Goal: Information Seeking & Learning: Learn about a topic

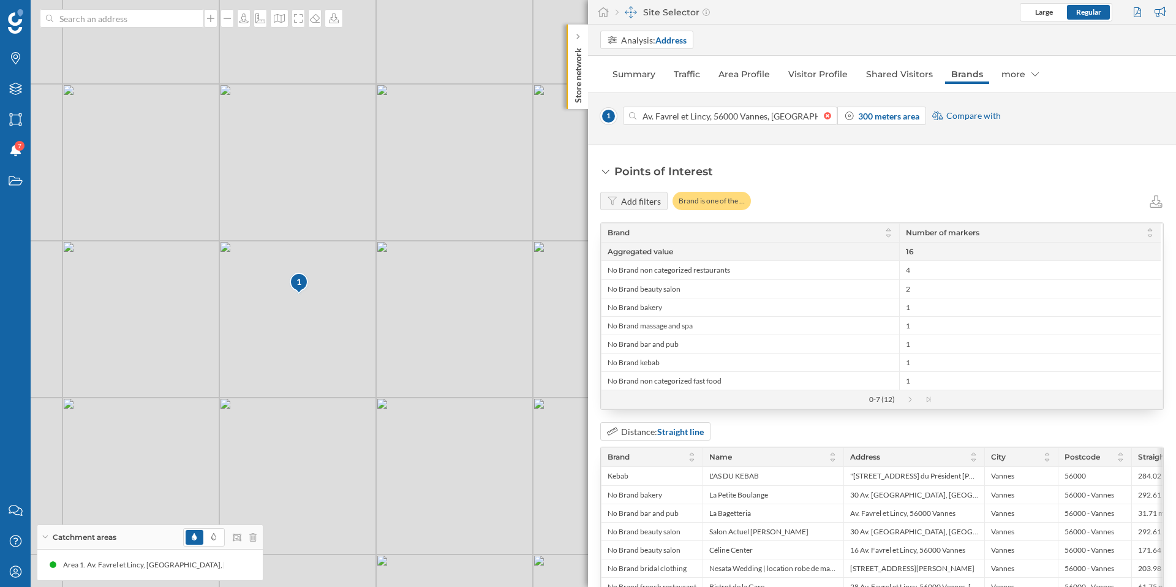
scroll to position [51, 0]
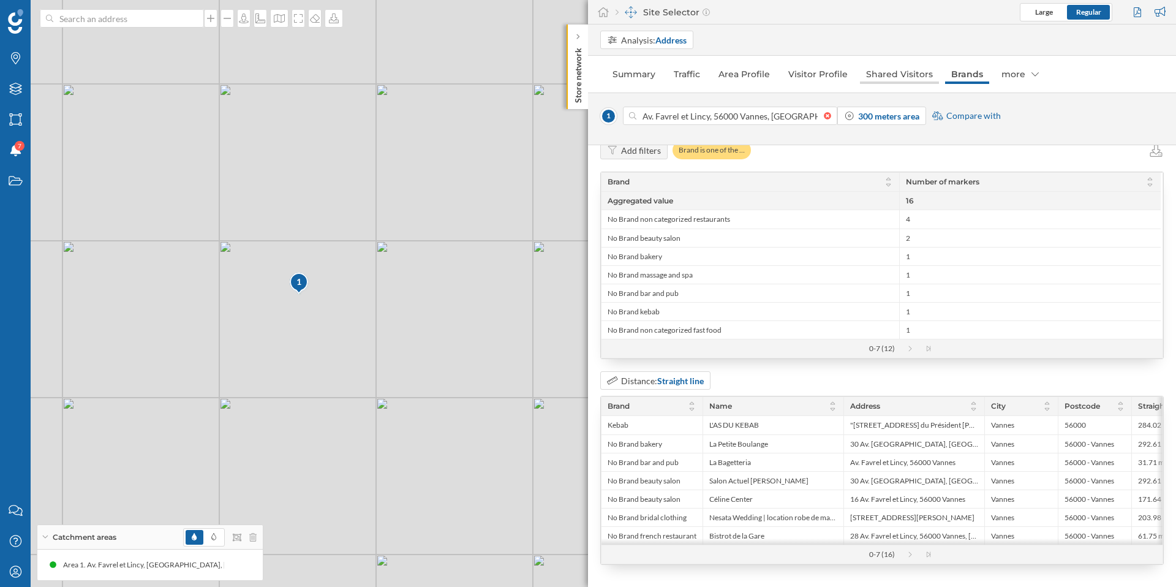
click at [871, 73] on link "Shared Visitors" at bounding box center [899, 74] width 79 height 20
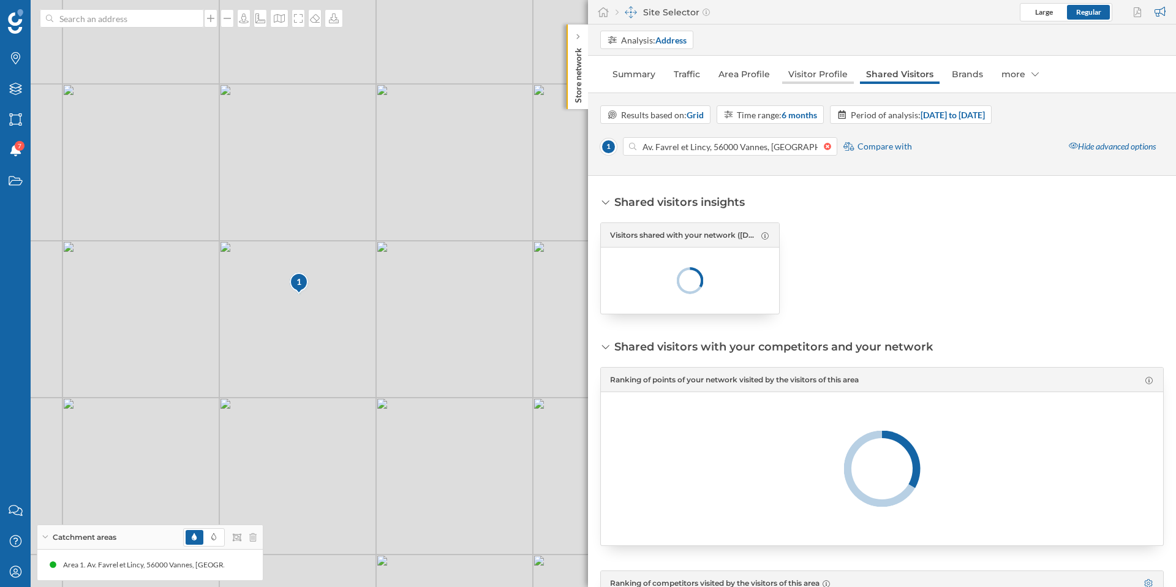
click at [822, 77] on link "Visitor Profile" at bounding box center [818, 74] width 72 height 20
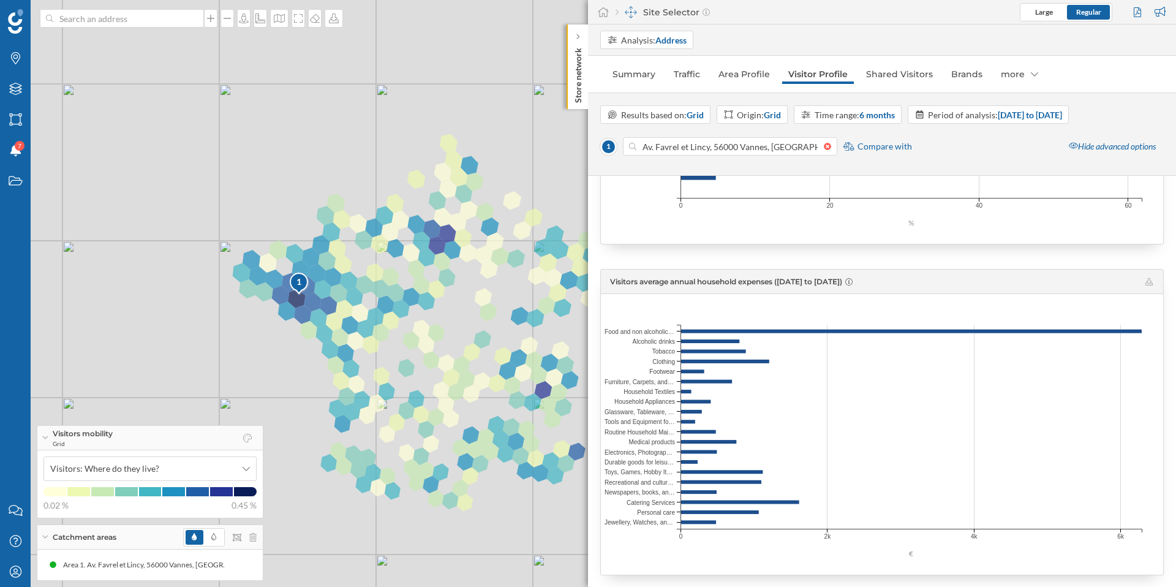
scroll to position [1998, 0]
